Goal: Information Seeking & Learning: Learn about a topic

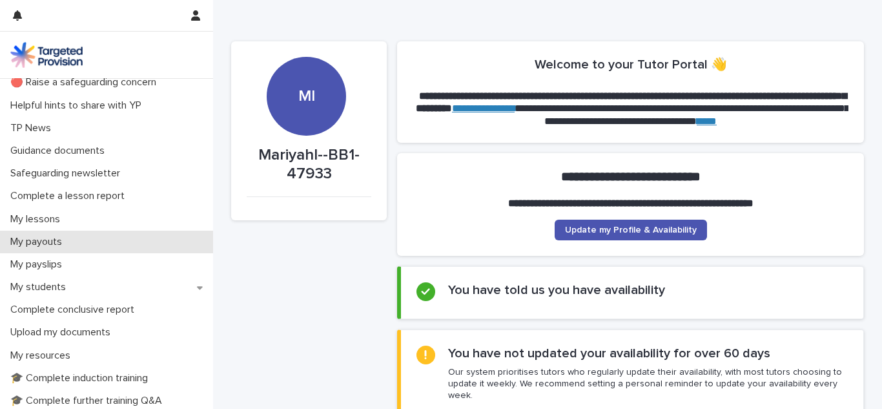
scroll to position [53, 0]
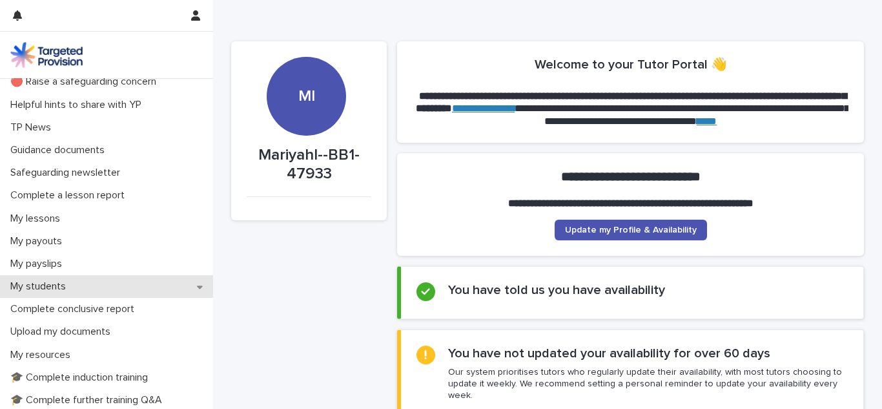
click at [105, 286] on div "My students" at bounding box center [106, 286] width 213 height 23
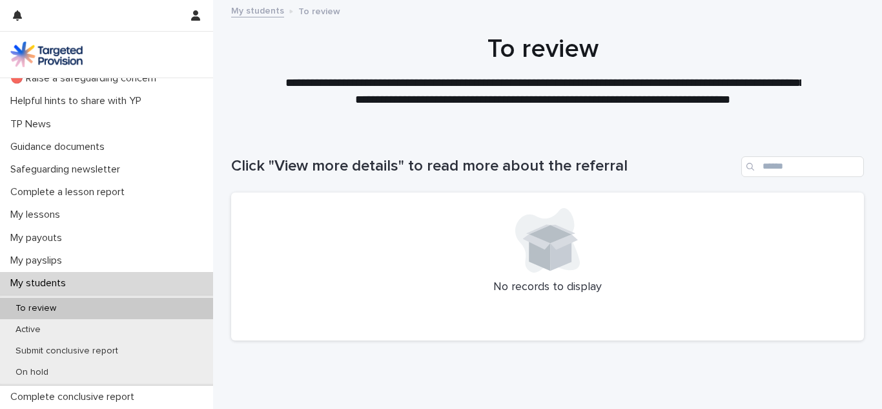
scroll to position [64, 0]
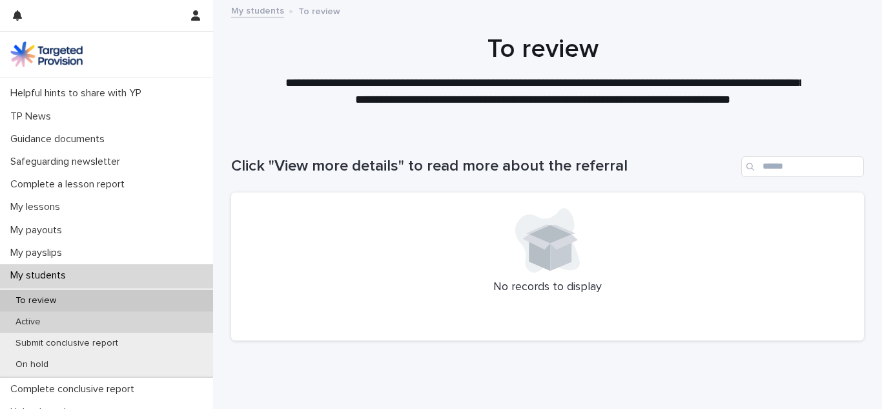
click at [24, 327] on p "Active" at bounding box center [28, 321] width 46 height 11
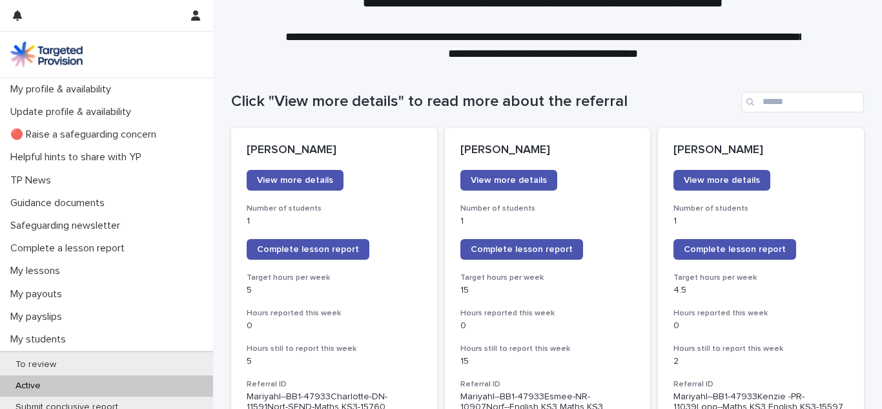
scroll to position [51, 0]
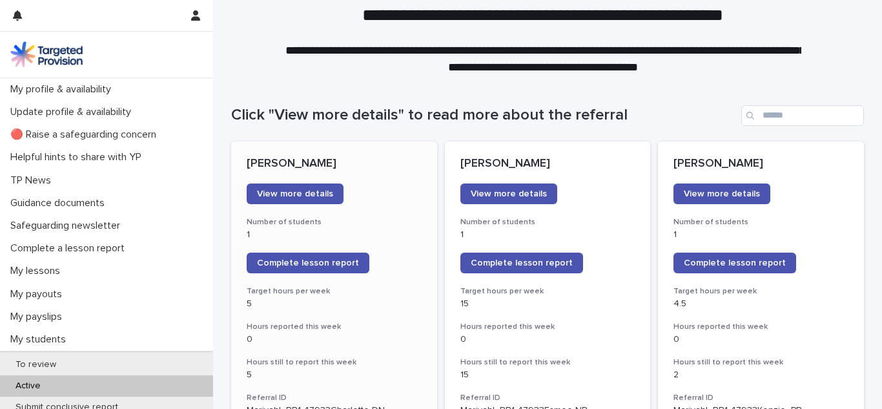
click at [274, 228] on div "1" at bounding box center [334, 234] width 175 height 14
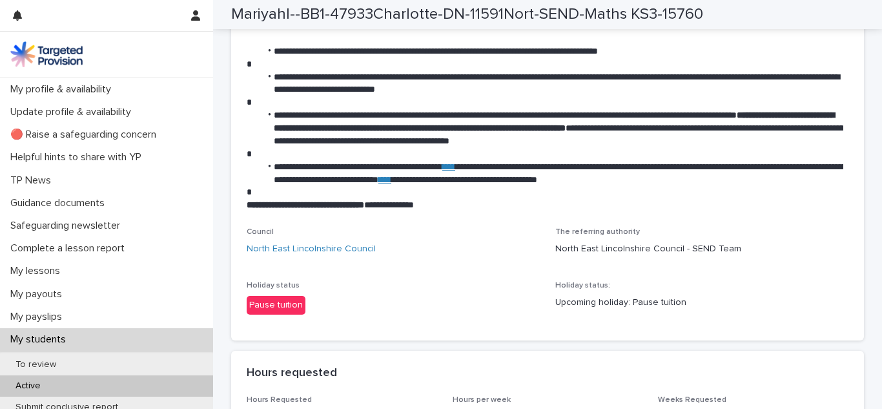
scroll to position [1973, 0]
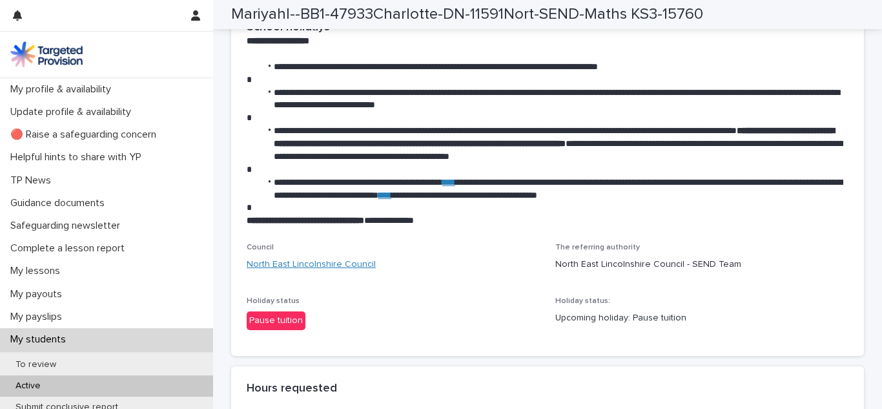
click at [265, 271] on link "North East Lincolnshire Council" at bounding box center [311, 265] width 129 height 14
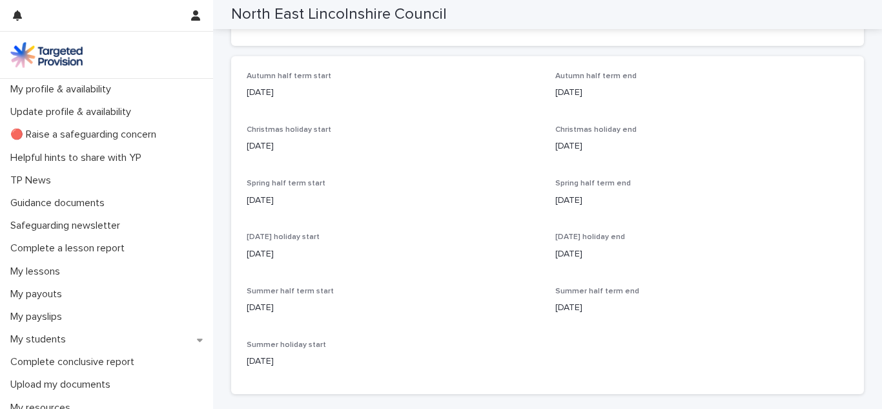
scroll to position [203, 0]
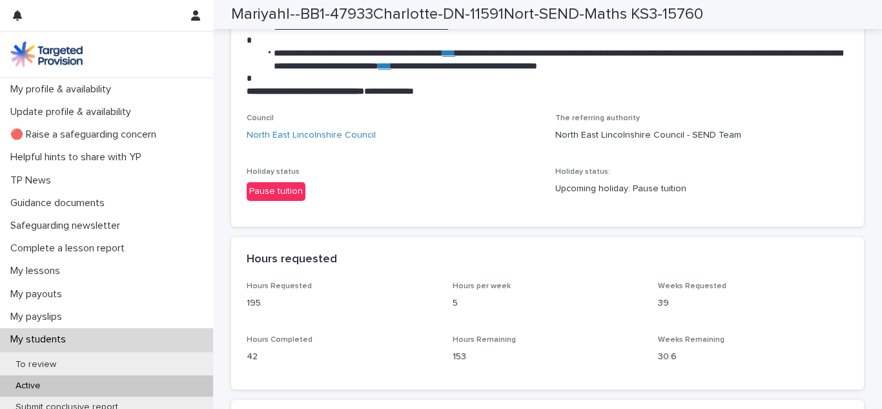
scroll to position [2106, 0]
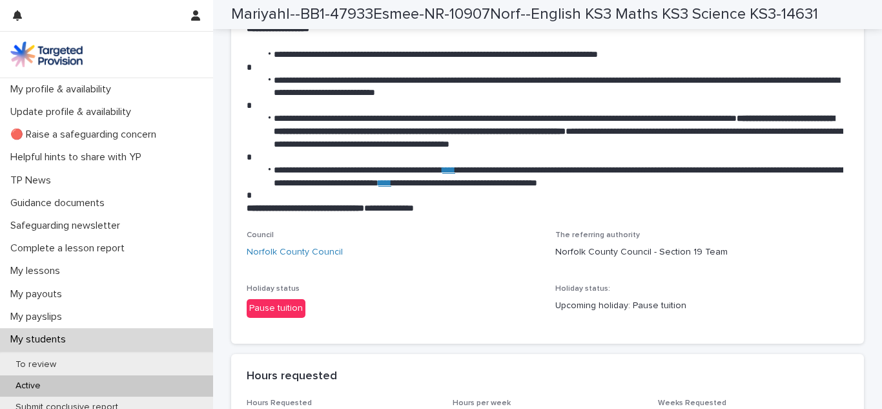
scroll to position [1989, 0]
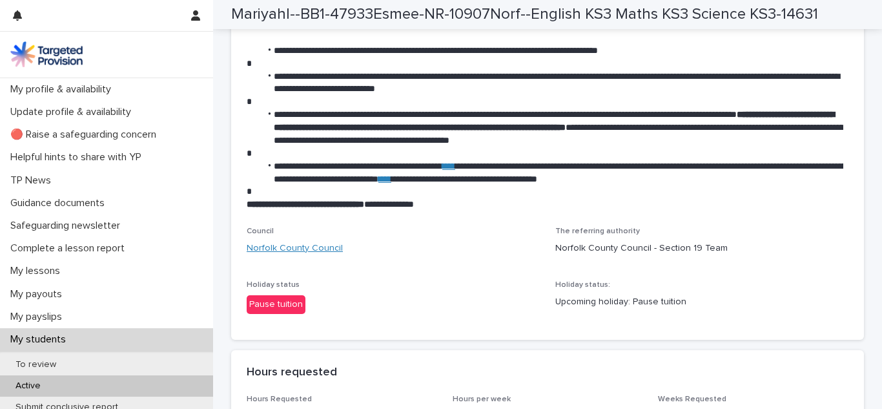
click at [265, 255] on link "Norfolk County Council" at bounding box center [295, 249] width 96 height 14
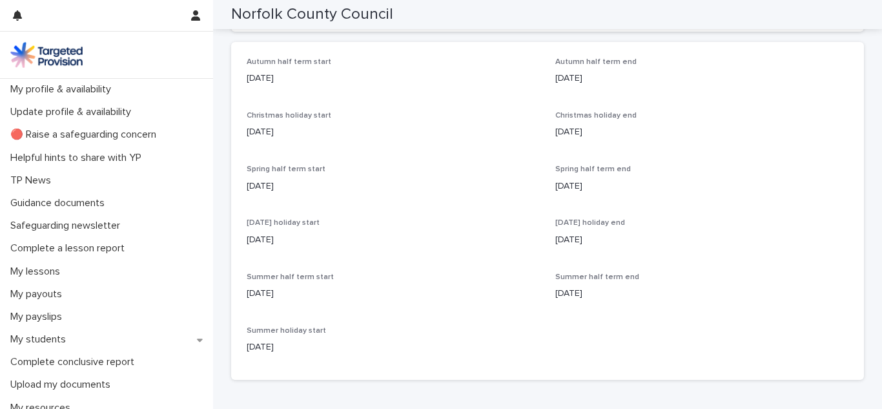
scroll to position [214, 0]
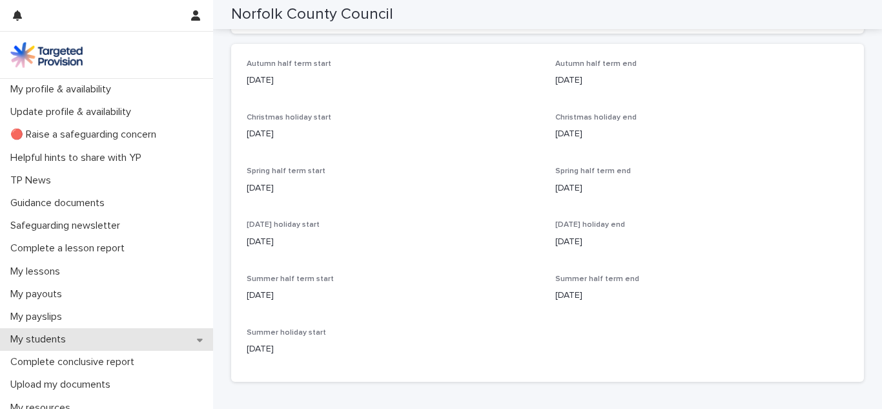
click at [90, 340] on div "My students" at bounding box center [106, 339] width 213 height 23
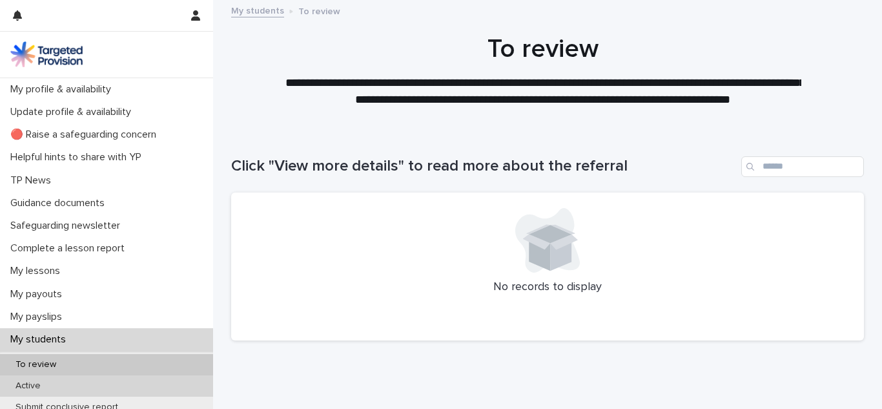
click at [94, 389] on div "Active" at bounding box center [106, 385] width 213 height 21
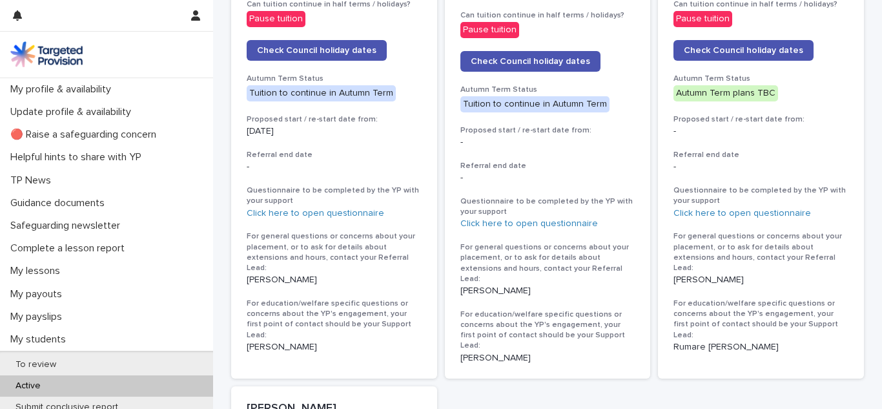
scroll to position [1071, 0]
